Goal: Find specific page/section

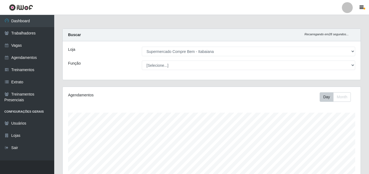
select select "264"
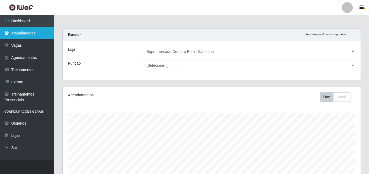
click at [24, 34] on link "Trabalhadores" at bounding box center [27, 33] width 54 height 12
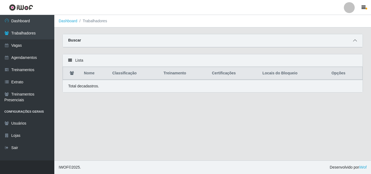
drag, startPoint x: 350, startPoint y: 38, endPoint x: 353, endPoint y: 40, distance: 3.7
click at [353, 40] on div "Buscar" at bounding box center [213, 40] width 300 height 13
click at [353, 40] on icon at bounding box center [355, 41] width 4 height 4
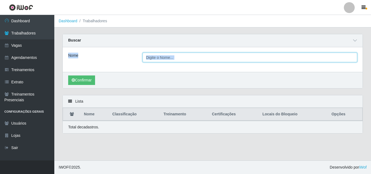
click at [163, 61] on input "Nome" at bounding box center [249, 57] width 215 height 9
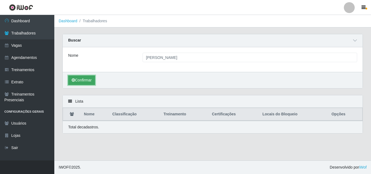
click at [87, 81] on button "Confirmar" at bounding box center [81, 79] width 27 height 9
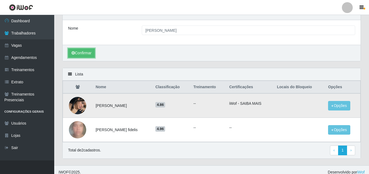
scroll to position [32, 0]
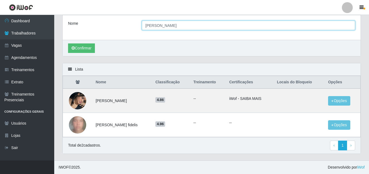
click at [168, 25] on input "[PERSON_NAME]" at bounding box center [249, 25] width 214 height 9
type input "[PERSON_NAME]"
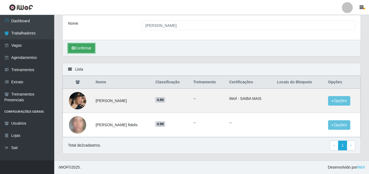
click at [80, 49] on button "Confirmar" at bounding box center [81, 47] width 27 height 9
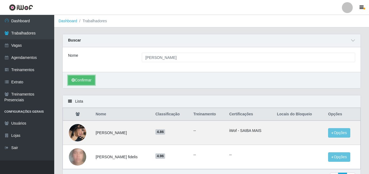
scroll to position [32, 0]
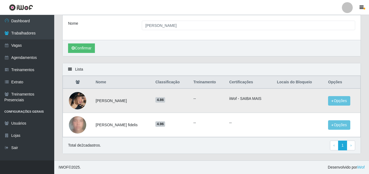
click at [75, 99] on img at bounding box center [77, 100] width 17 height 31
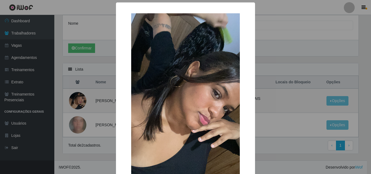
click at [267, 108] on div "× OK Cancel" at bounding box center [185, 87] width 371 height 174
